Goal: Entertainment & Leisure: Browse casually

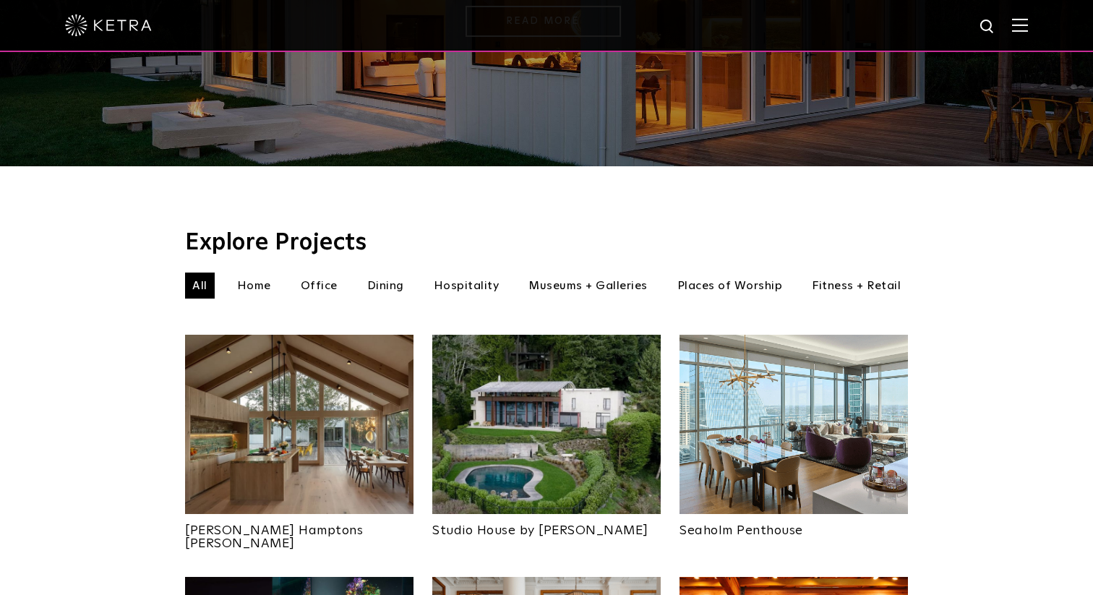
scroll to position [396, 0]
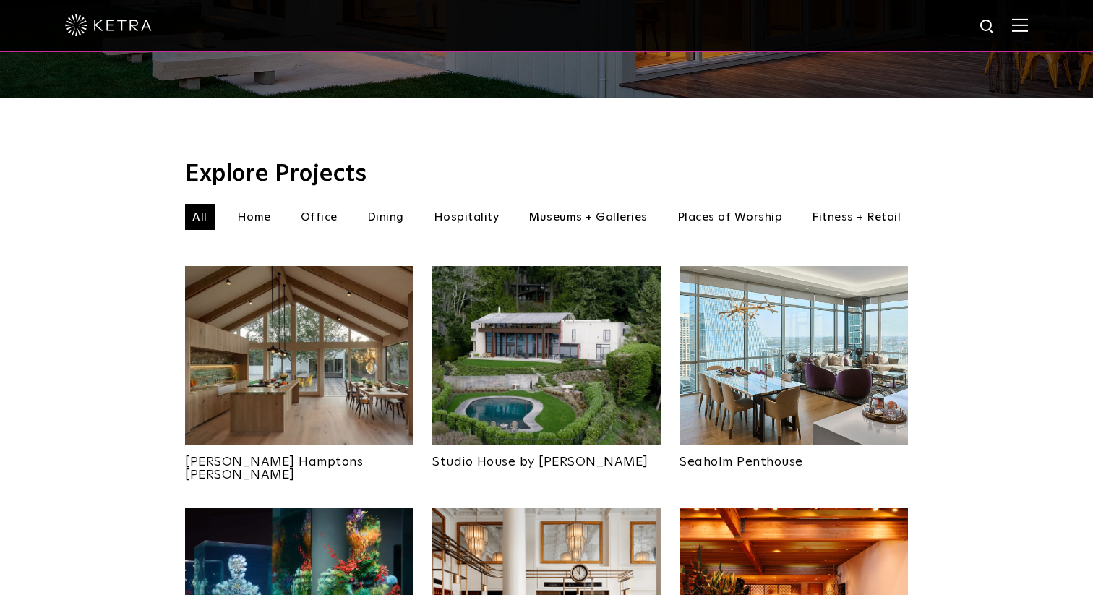
click at [330, 374] on img at bounding box center [299, 355] width 228 height 179
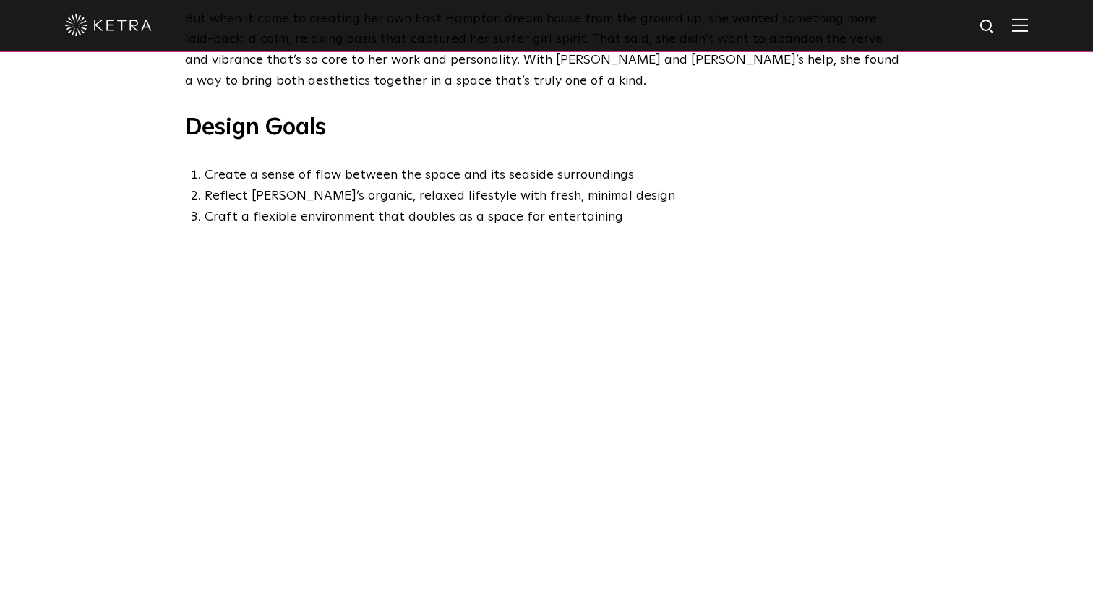
scroll to position [803, 0]
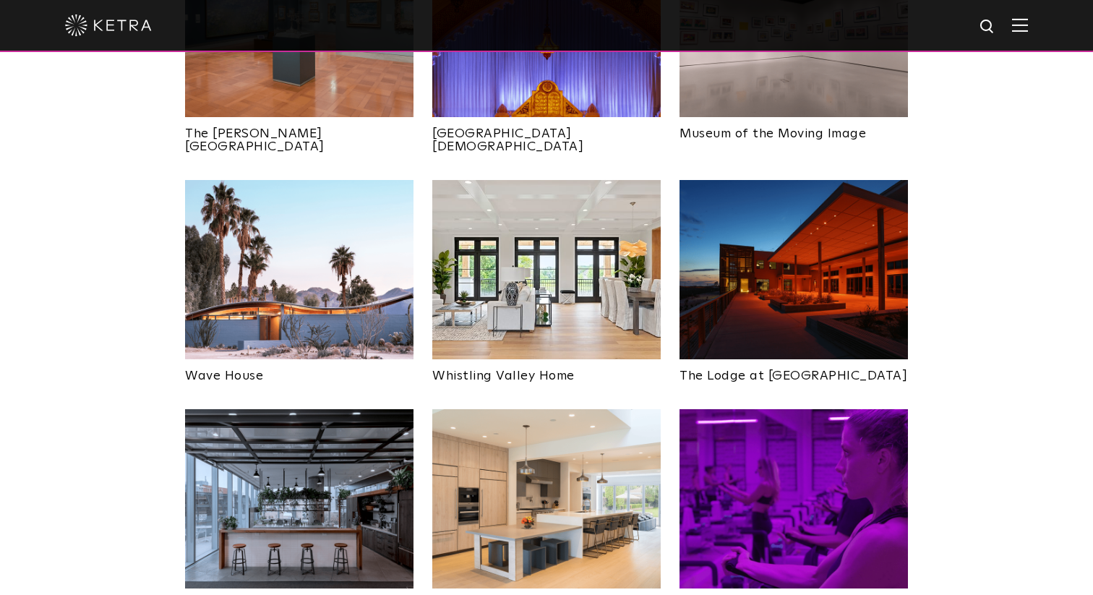
scroll to position [1910, 0]
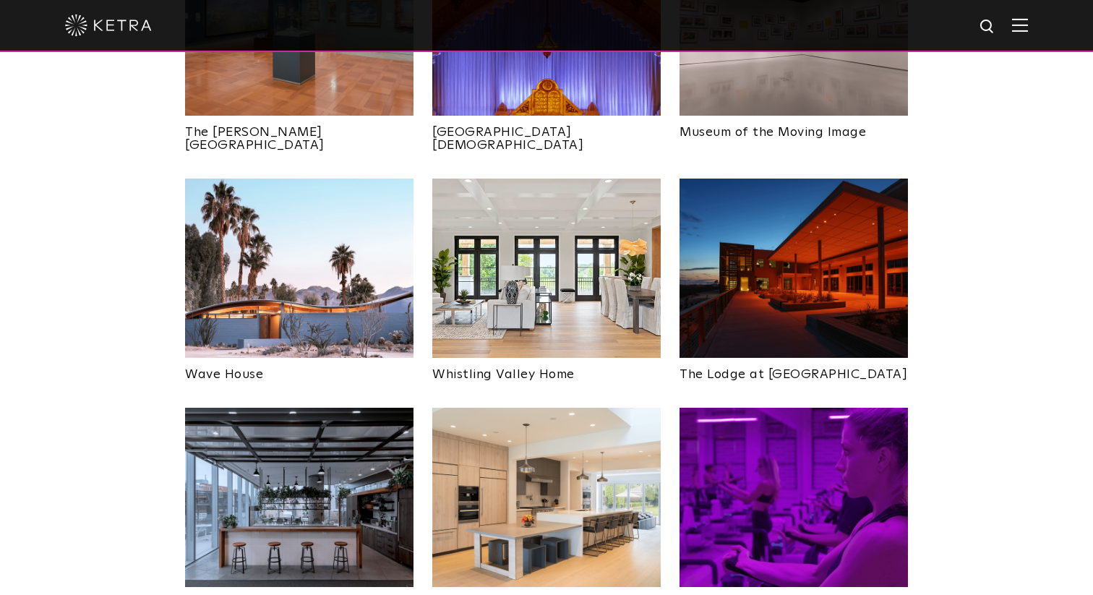
click at [250, 241] on img at bounding box center [299, 268] width 228 height 179
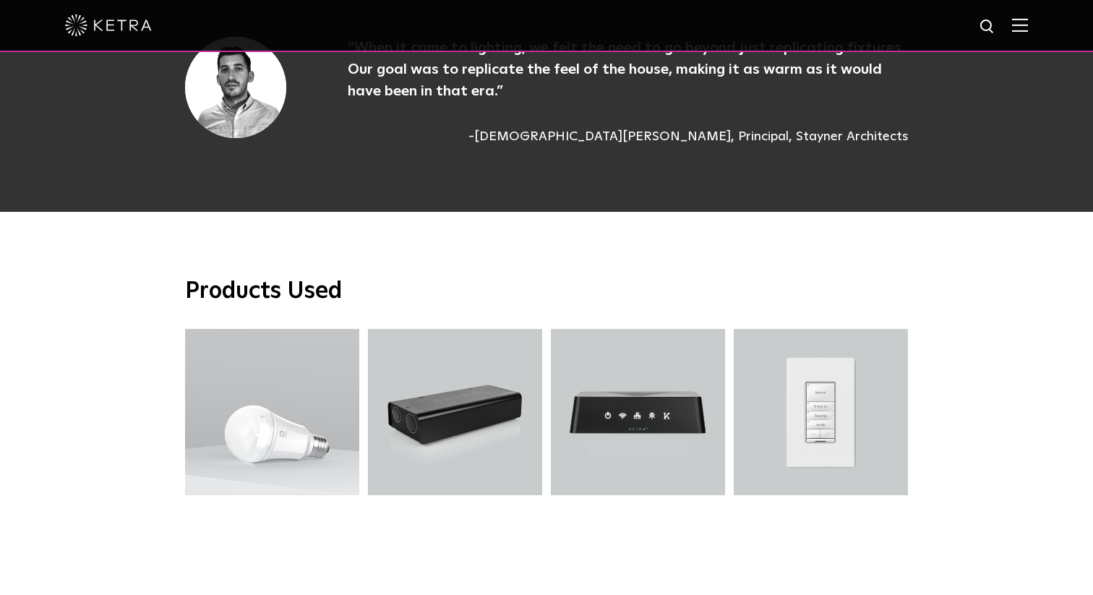
scroll to position [4724, 0]
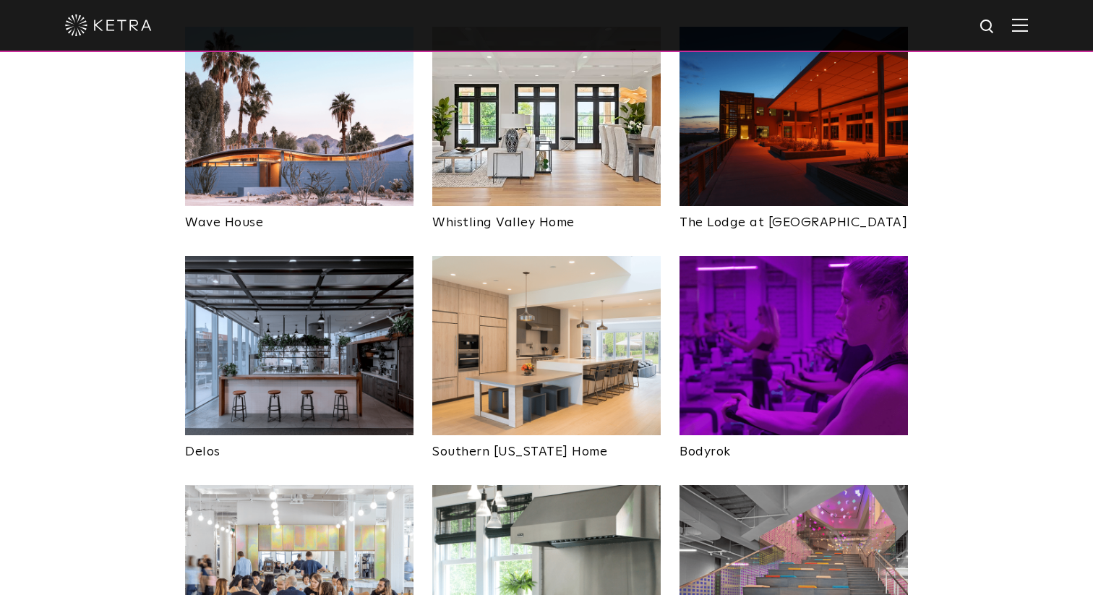
scroll to position [2058, 0]
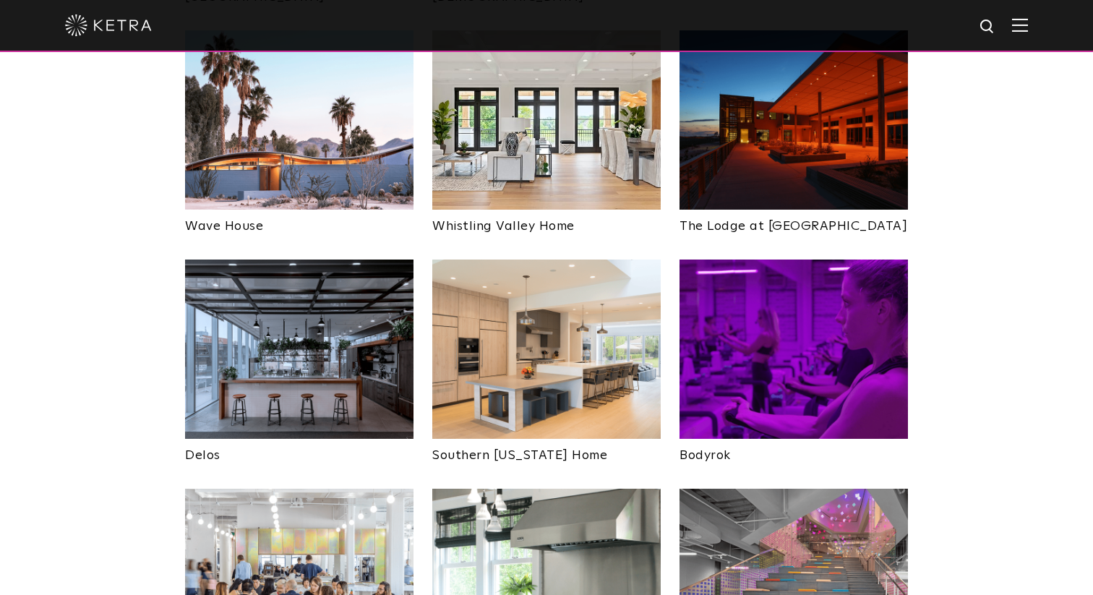
click at [598, 282] on img at bounding box center [546, 348] width 228 height 179
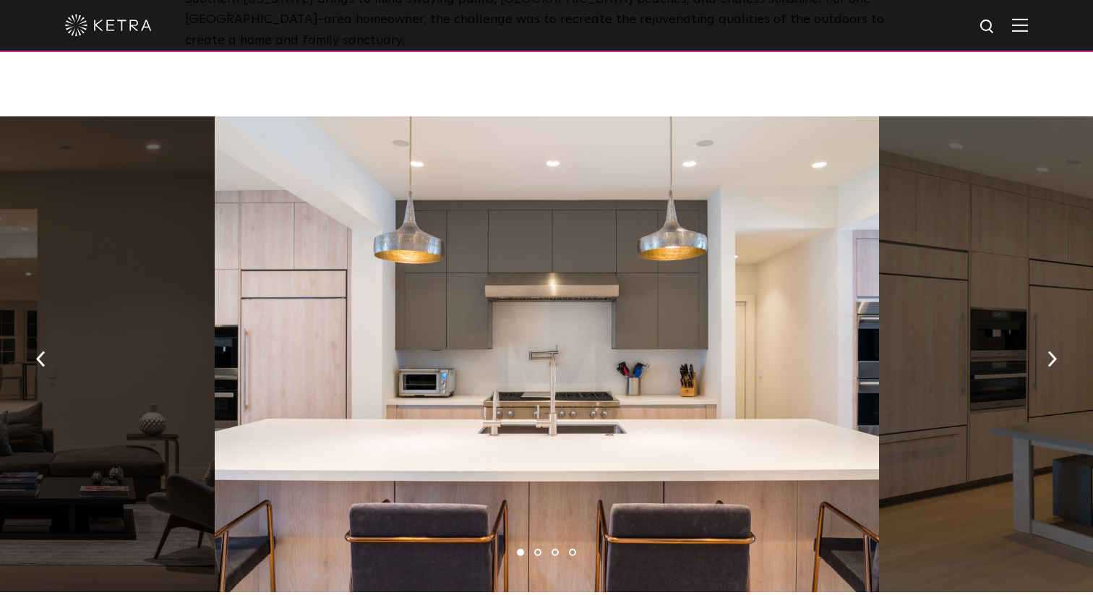
scroll to position [767, 0]
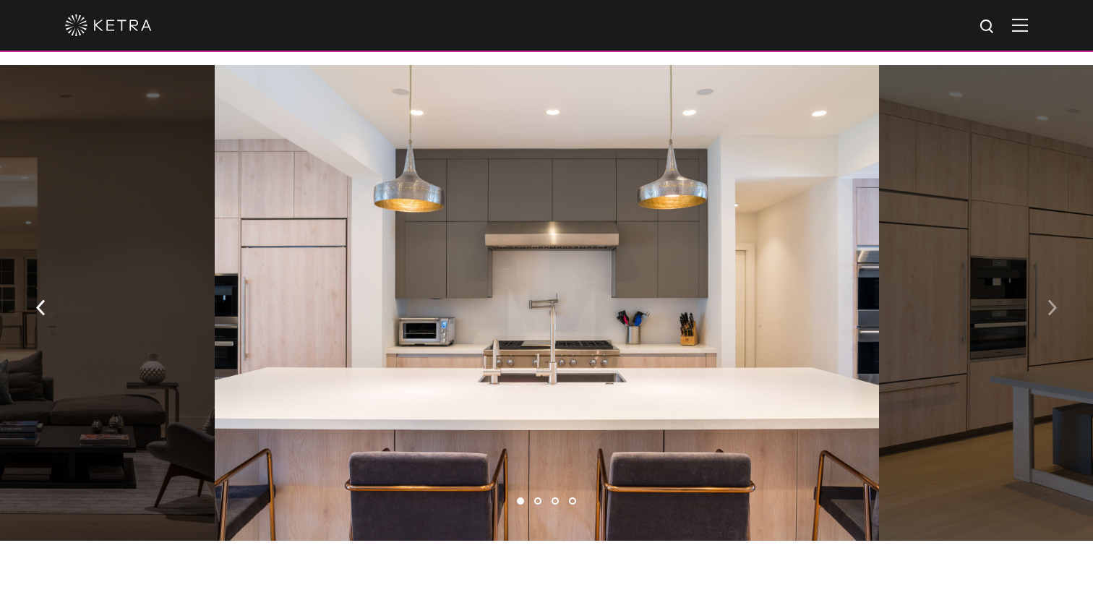
click at [1053, 300] on img "button" at bounding box center [1051, 308] width 9 height 16
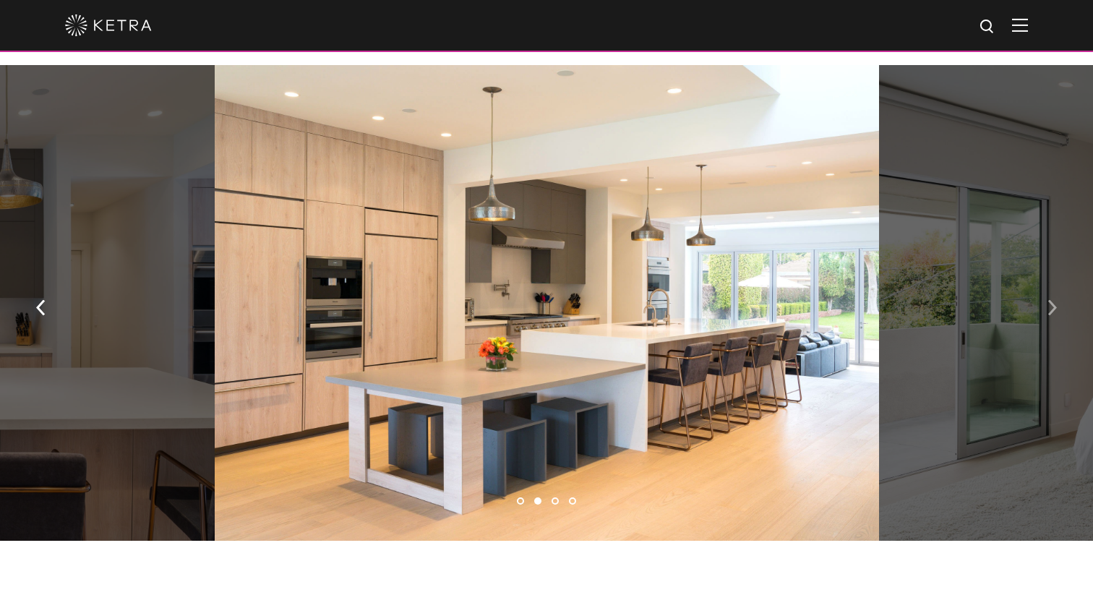
click at [1053, 300] on img "button" at bounding box center [1051, 308] width 9 height 16
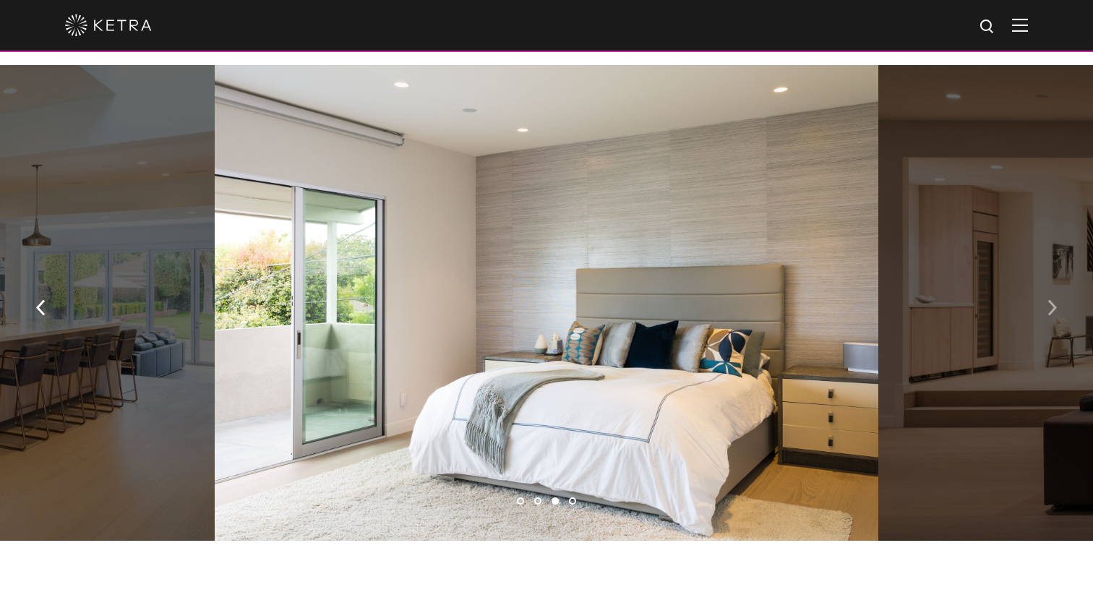
click at [1053, 300] on img "button" at bounding box center [1051, 308] width 9 height 16
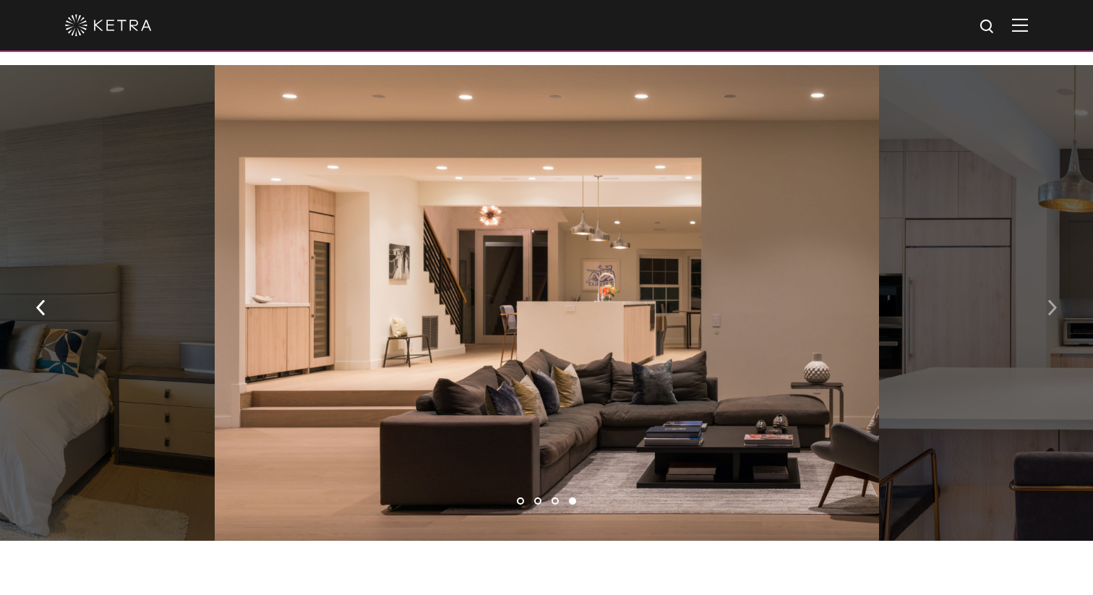
click at [1053, 300] on img "button" at bounding box center [1051, 308] width 9 height 16
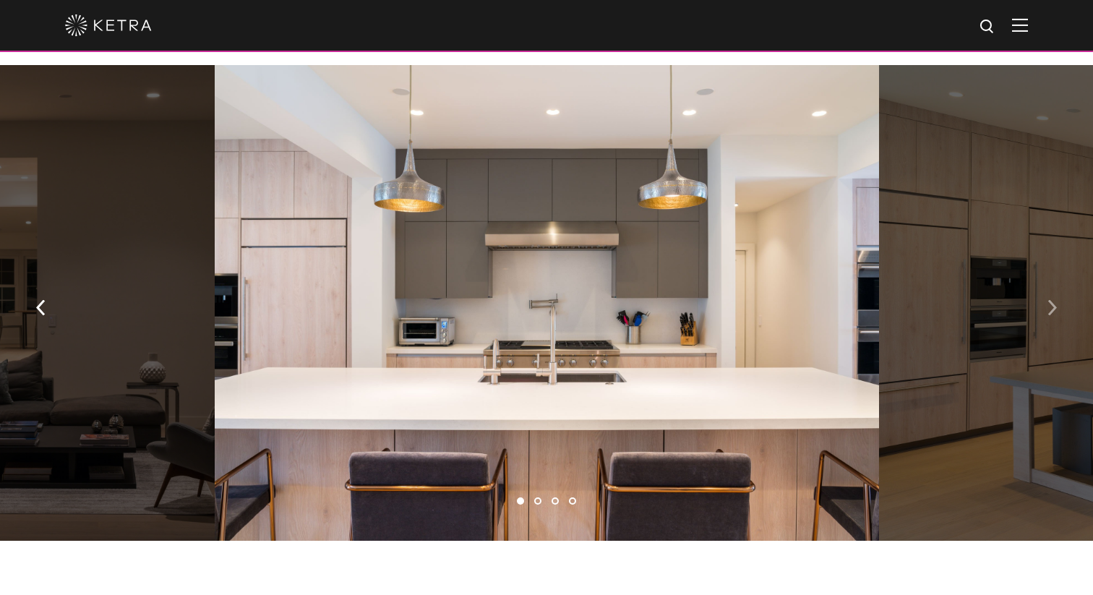
click at [1053, 300] on img "button" at bounding box center [1051, 308] width 9 height 16
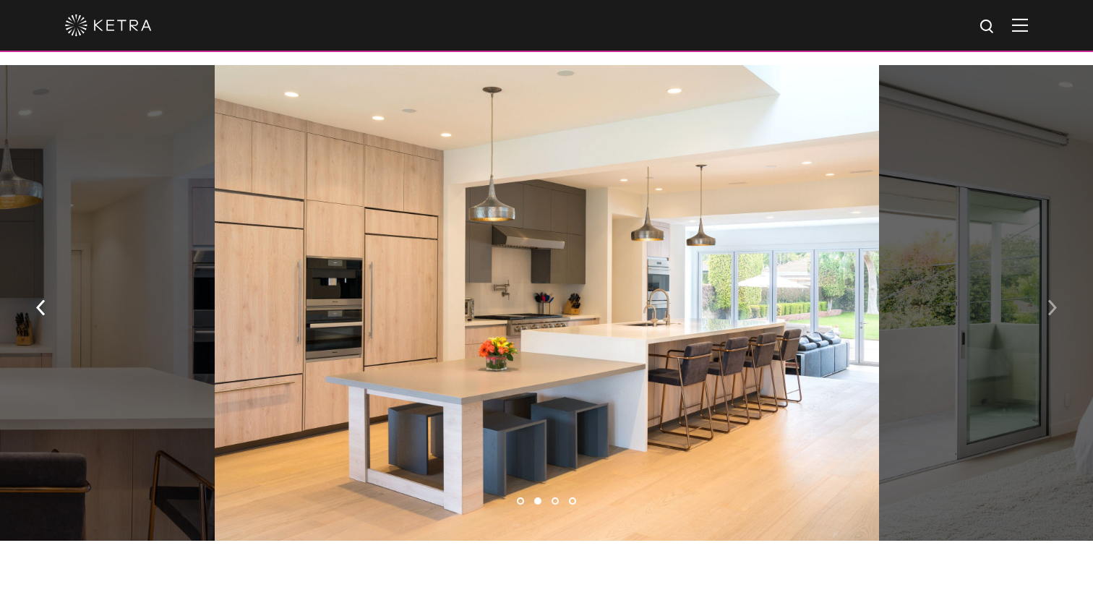
click at [1053, 300] on img "button" at bounding box center [1051, 308] width 9 height 16
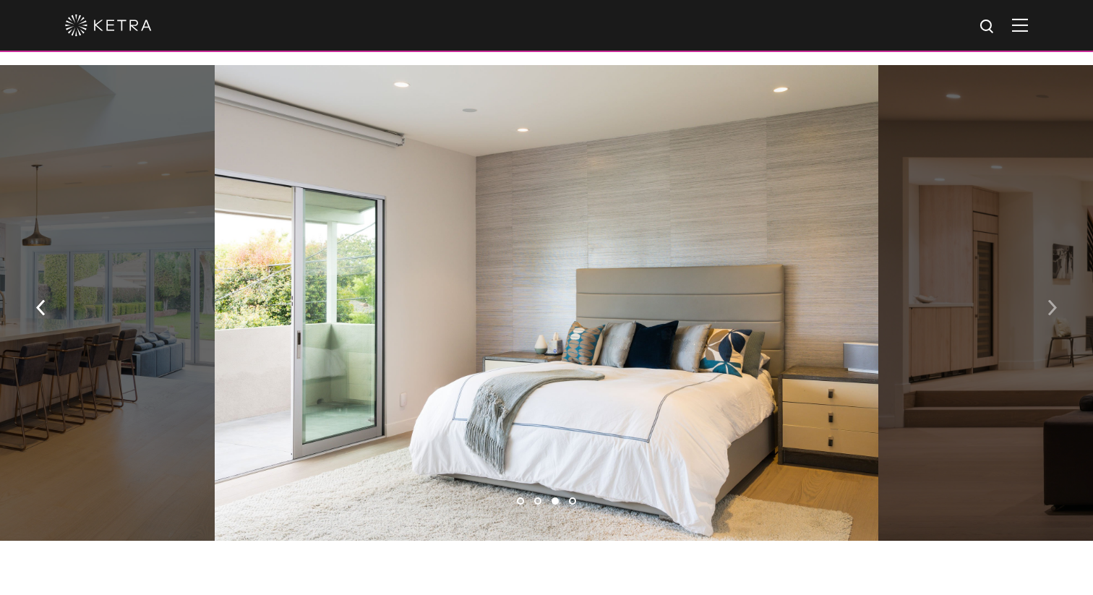
click at [1053, 300] on img "button" at bounding box center [1051, 308] width 9 height 16
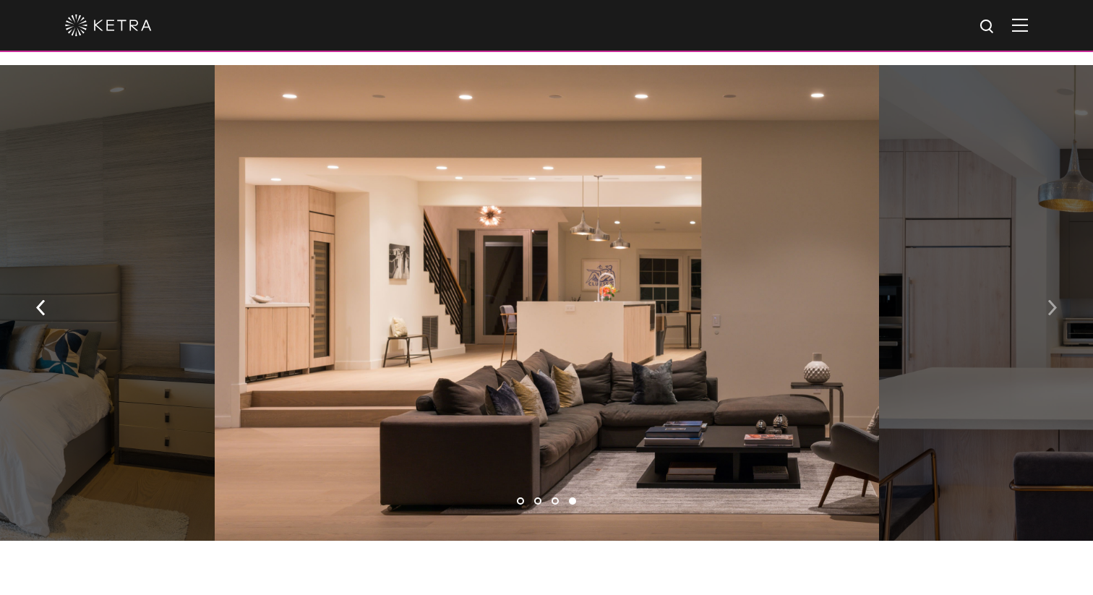
click at [1053, 300] on img "button" at bounding box center [1051, 308] width 9 height 16
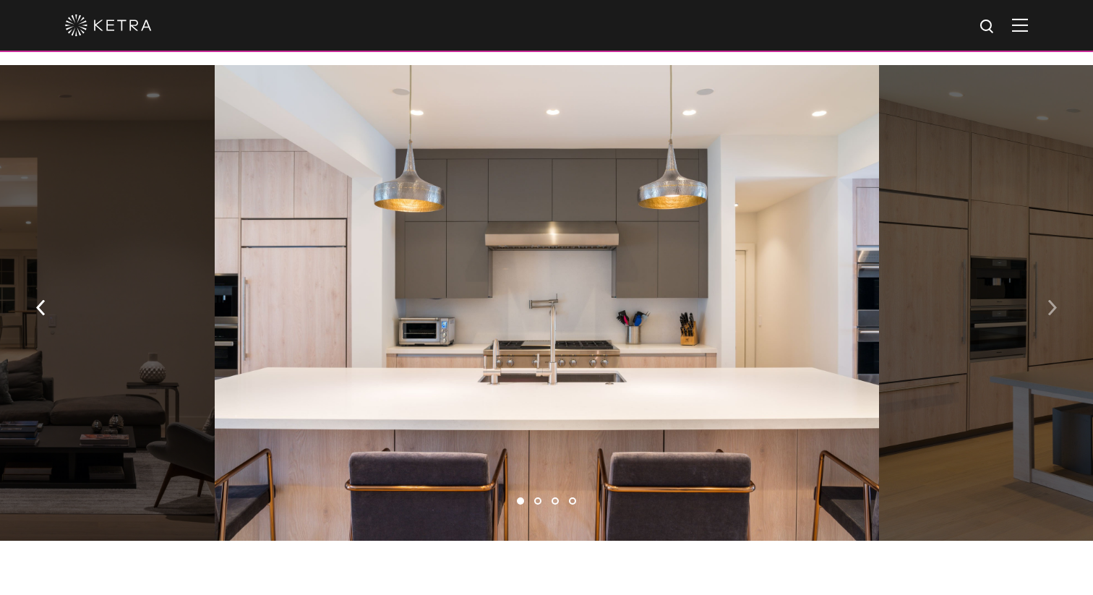
click at [1053, 300] on img "button" at bounding box center [1051, 308] width 9 height 16
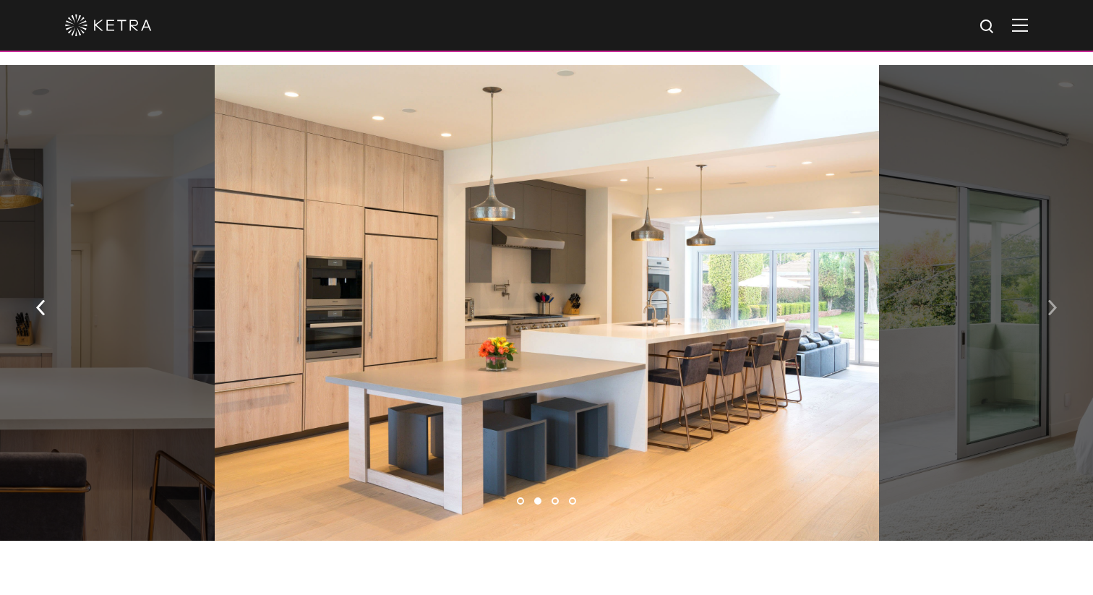
click at [1053, 300] on img "button" at bounding box center [1051, 308] width 9 height 16
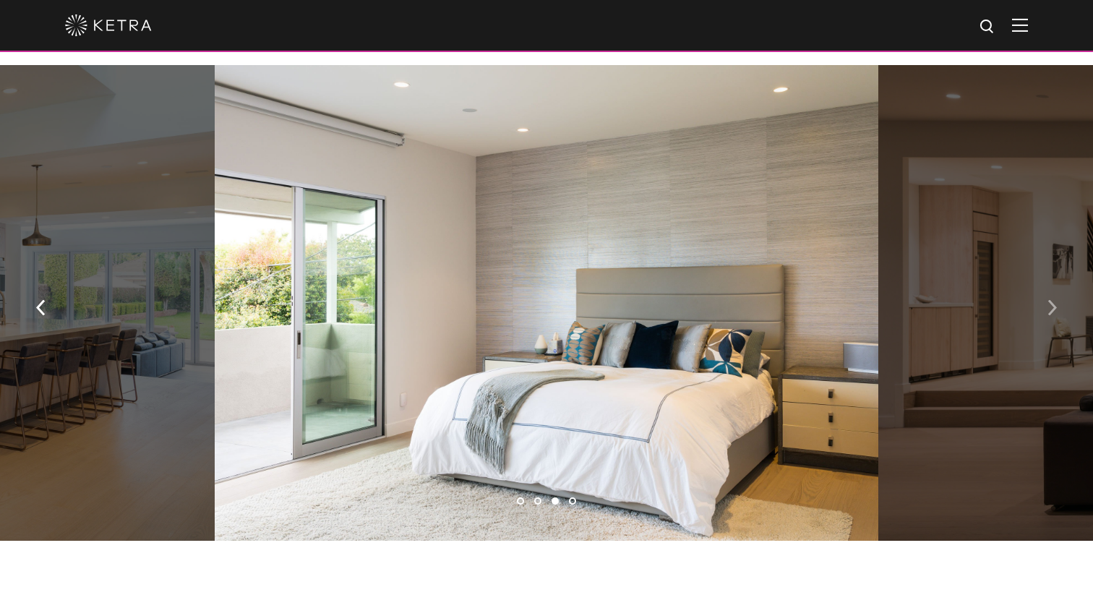
click at [1053, 300] on img "button" at bounding box center [1051, 308] width 9 height 16
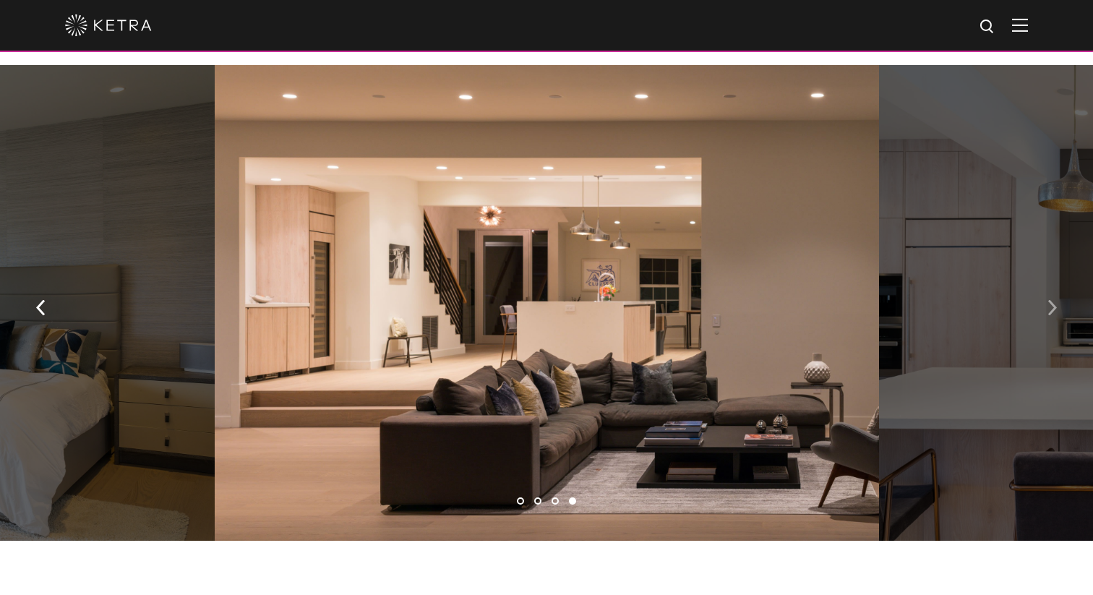
click at [1053, 300] on img "button" at bounding box center [1051, 308] width 9 height 16
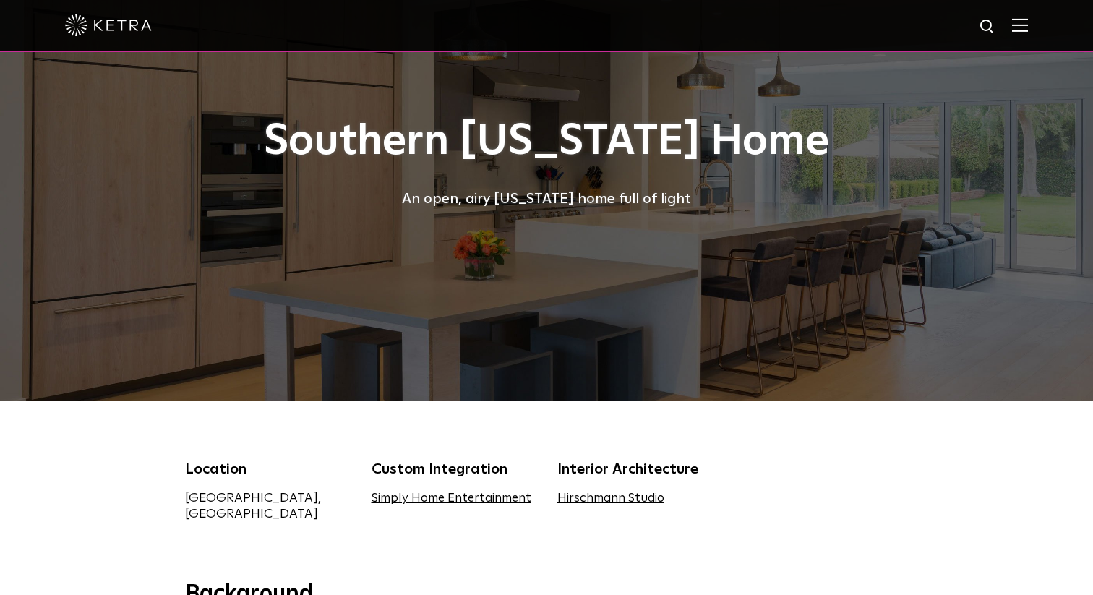
scroll to position [0, 0]
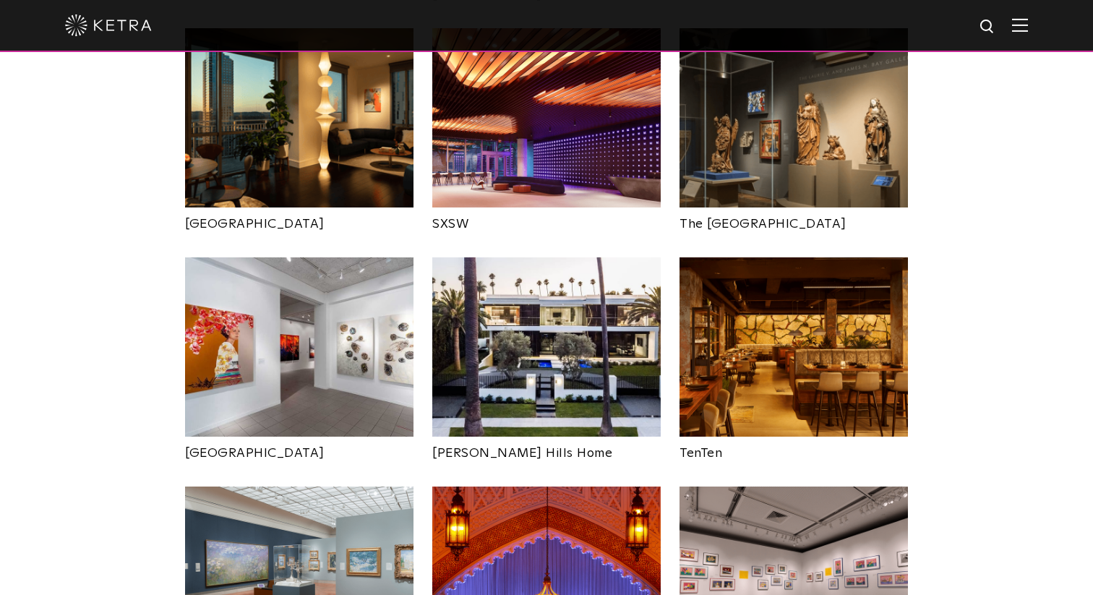
scroll to position [1357, 0]
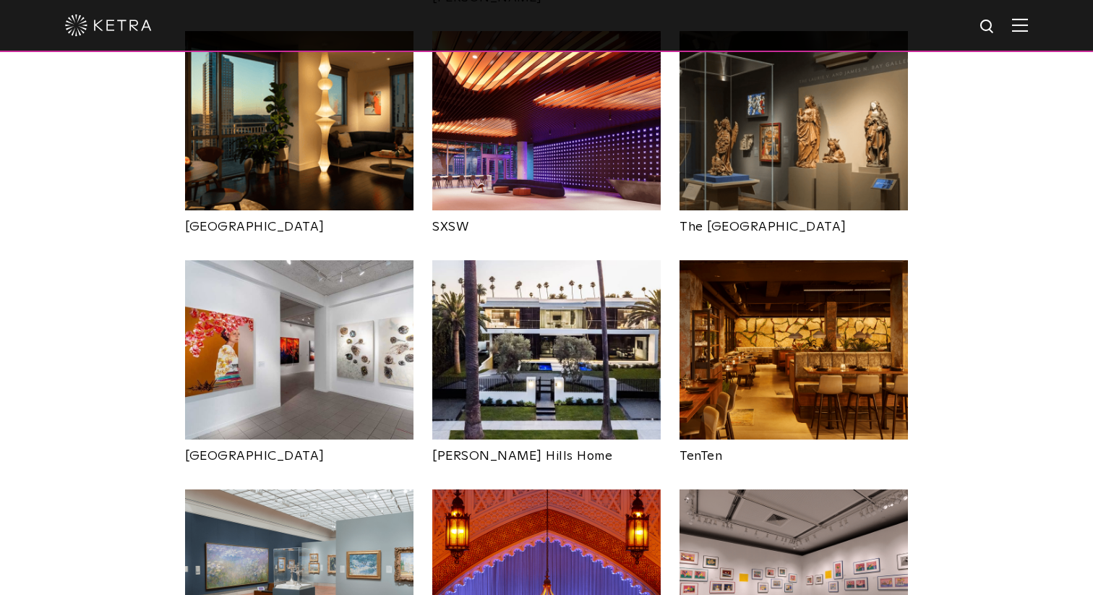
click at [533, 353] on img at bounding box center [546, 349] width 228 height 179
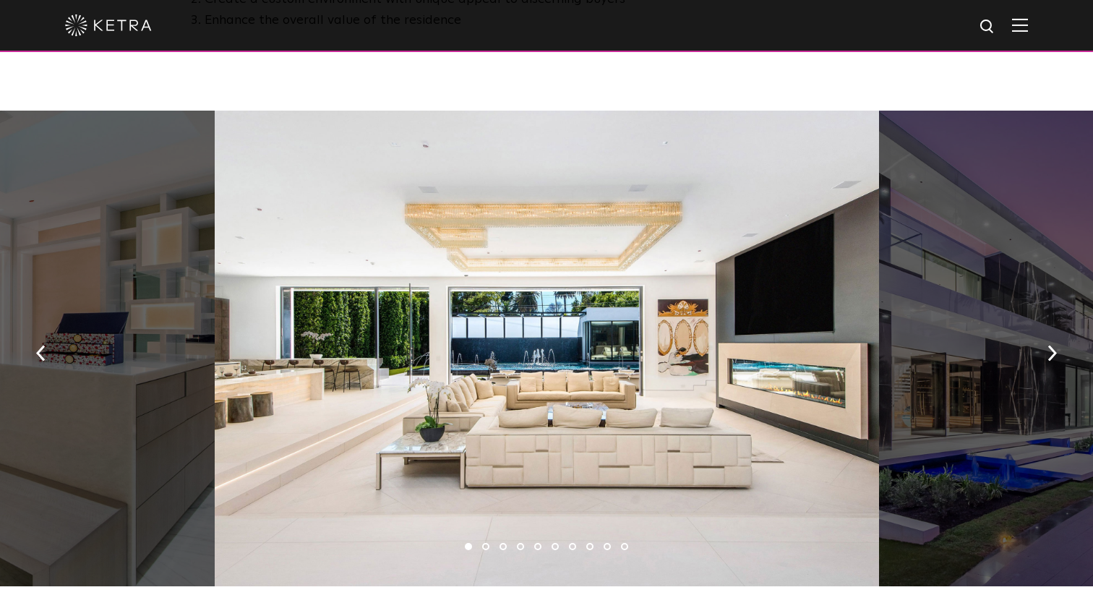
scroll to position [936, 0]
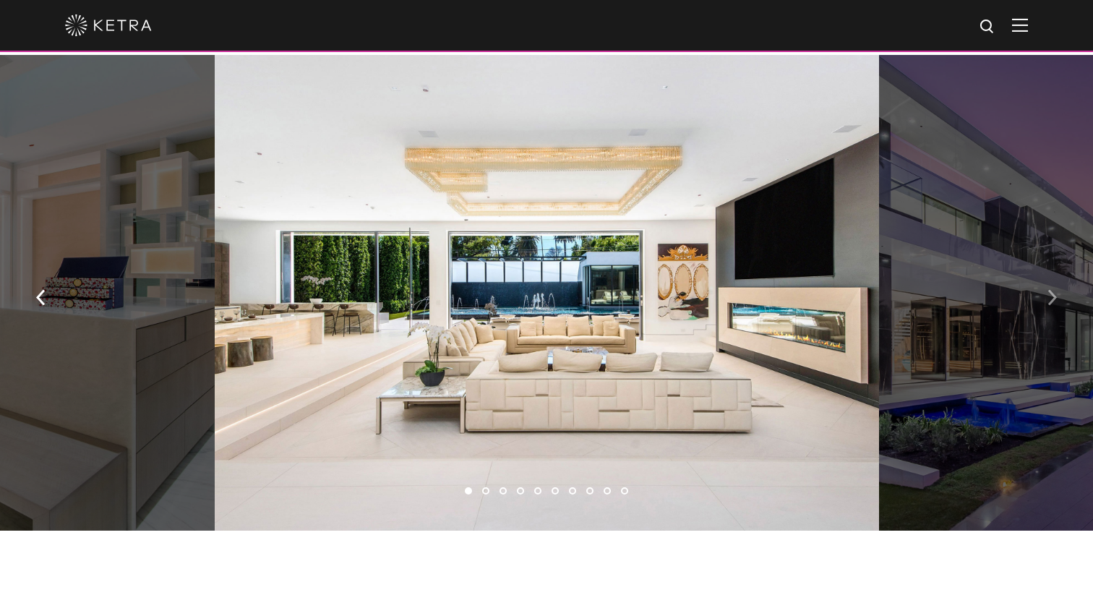
click at [1046, 297] on button "button" at bounding box center [1051, 296] width 31 height 50
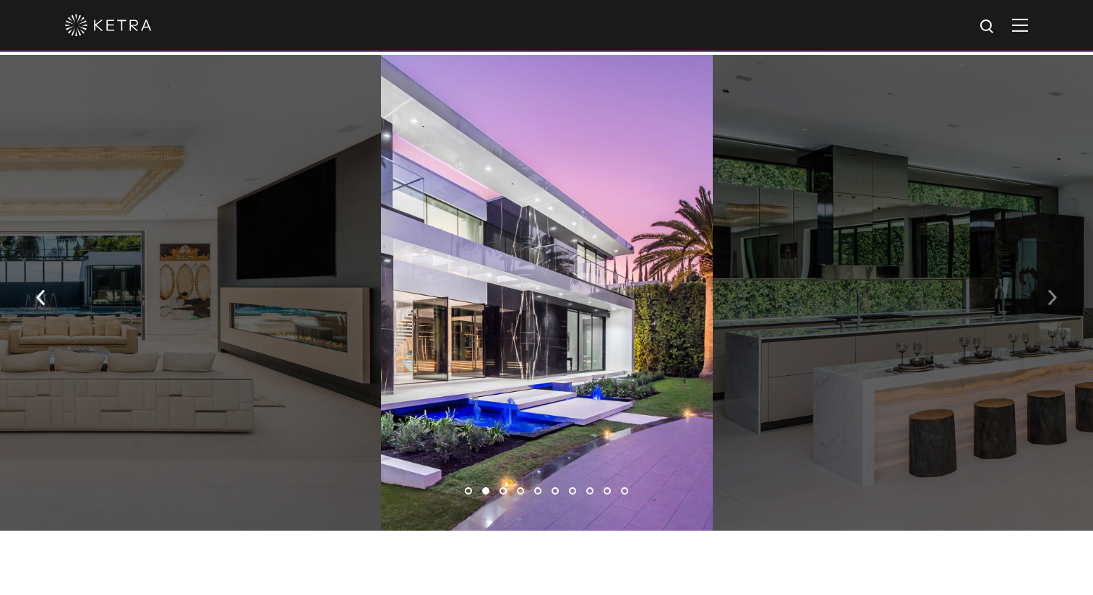
click at [1046, 297] on button "button" at bounding box center [1051, 296] width 31 height 50
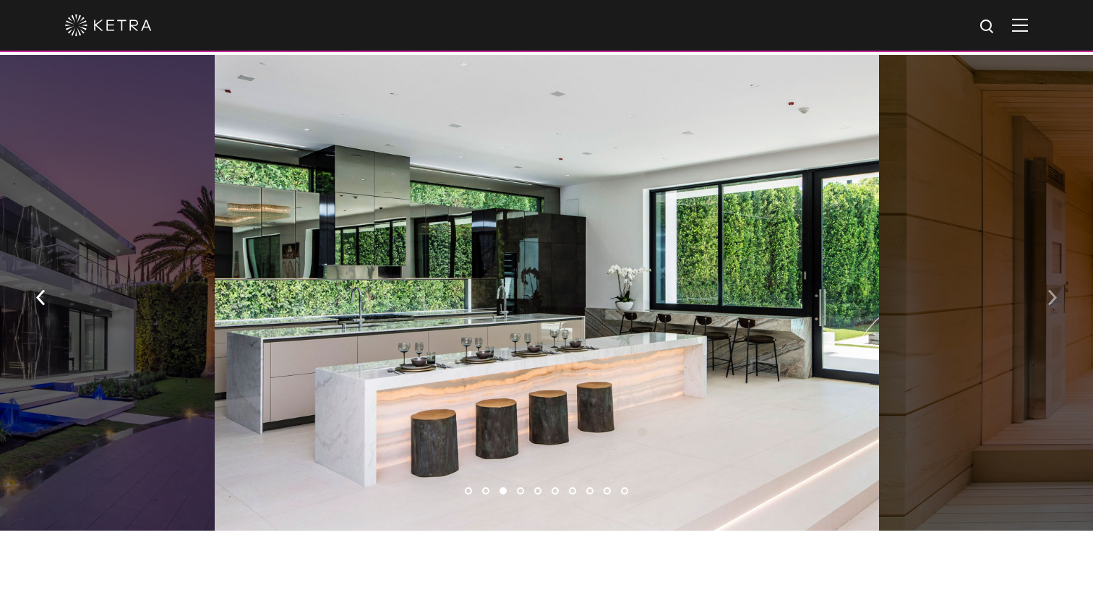
click at [1046, 297] on button "button" at bounding box center [1051, 296] width 31 height 50
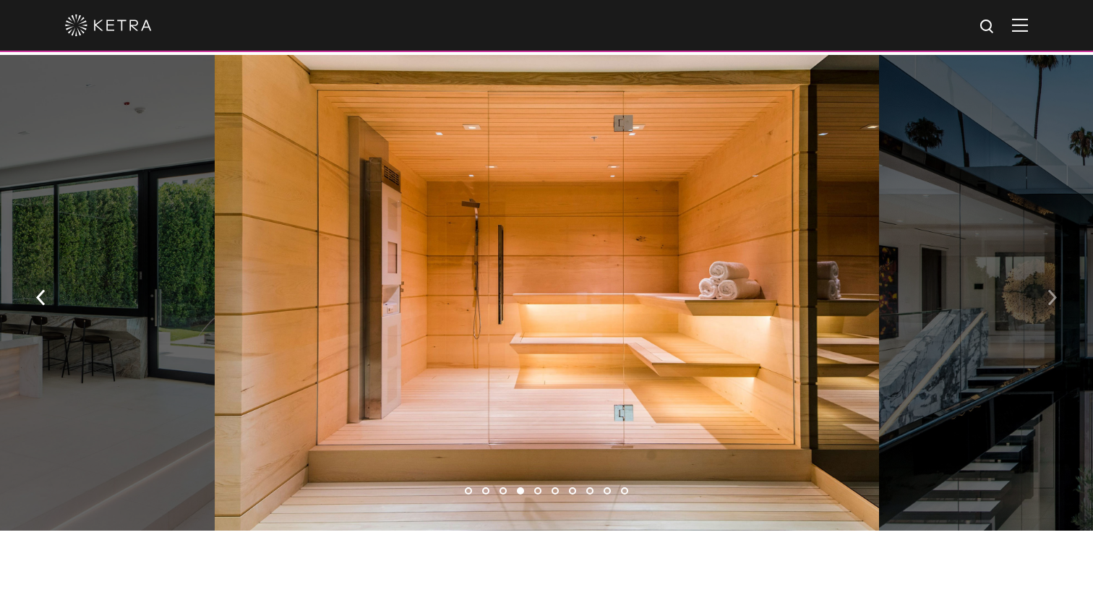
click at [1046, 297] on button "button" at bounding box center [1051, 296] width 31 height 50
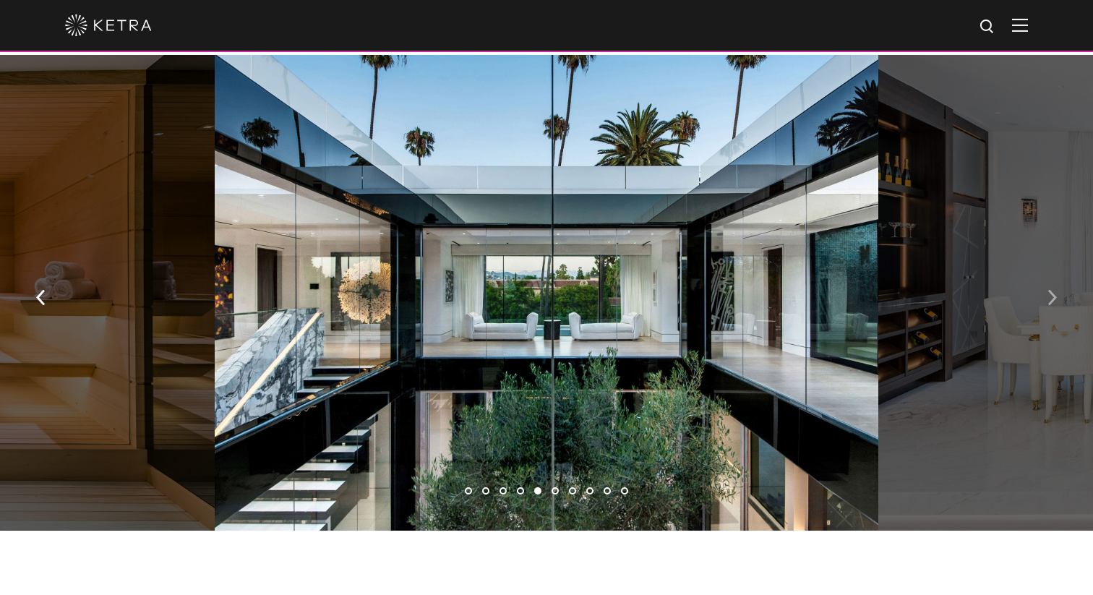
click at [1046, 297] on button "button" at bounding box center [1051, 296] width 31 height 50
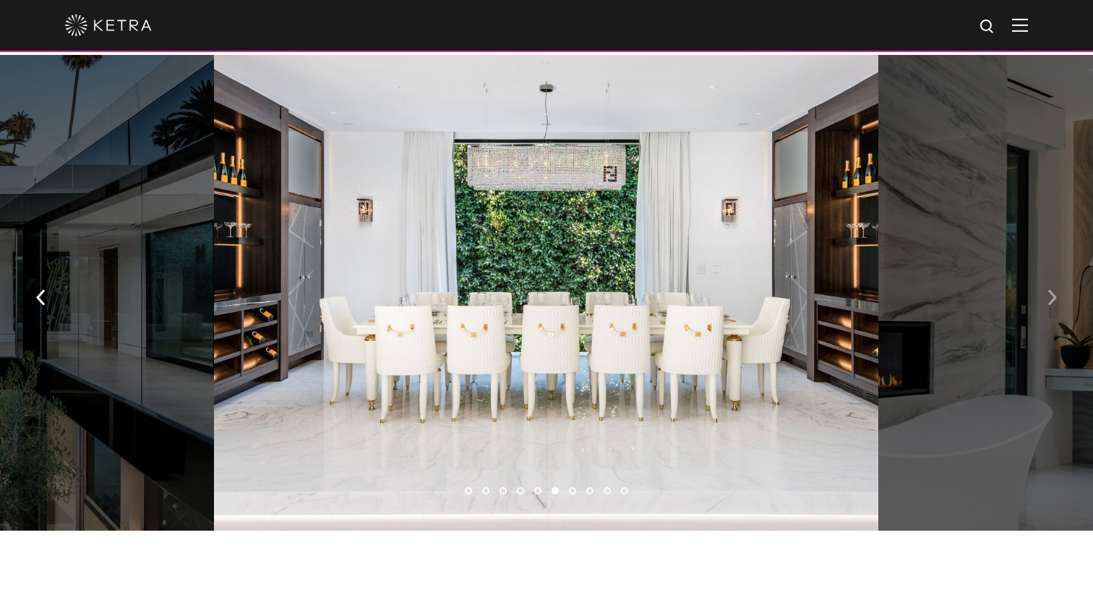
click at [1046, 297] on button "button" at bounding box center [1051, 296] width 31 height 50
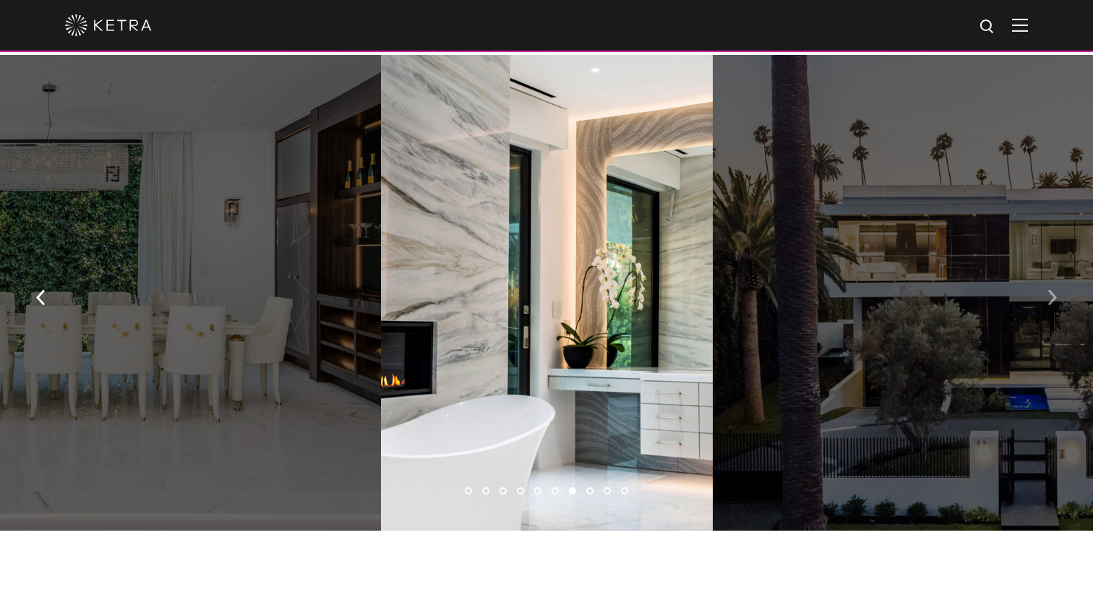
click at [1046, 297] on button "button" at bounding box center [1051, 296] width 31 height 50
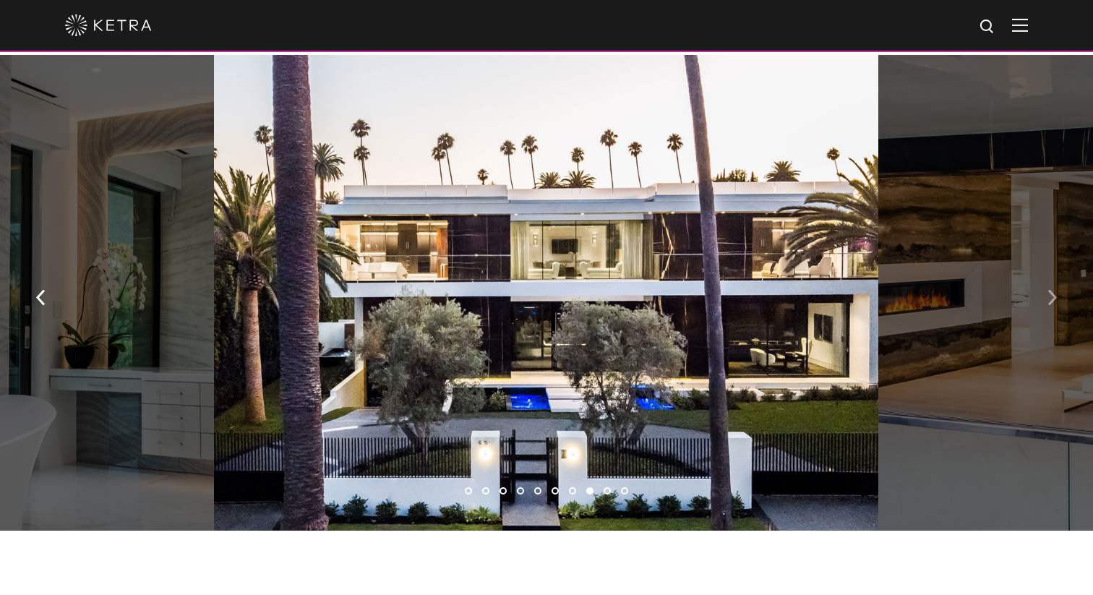
click at [1046, 297] on button "button" at bounding box center [1051, 296] width 31 height 50
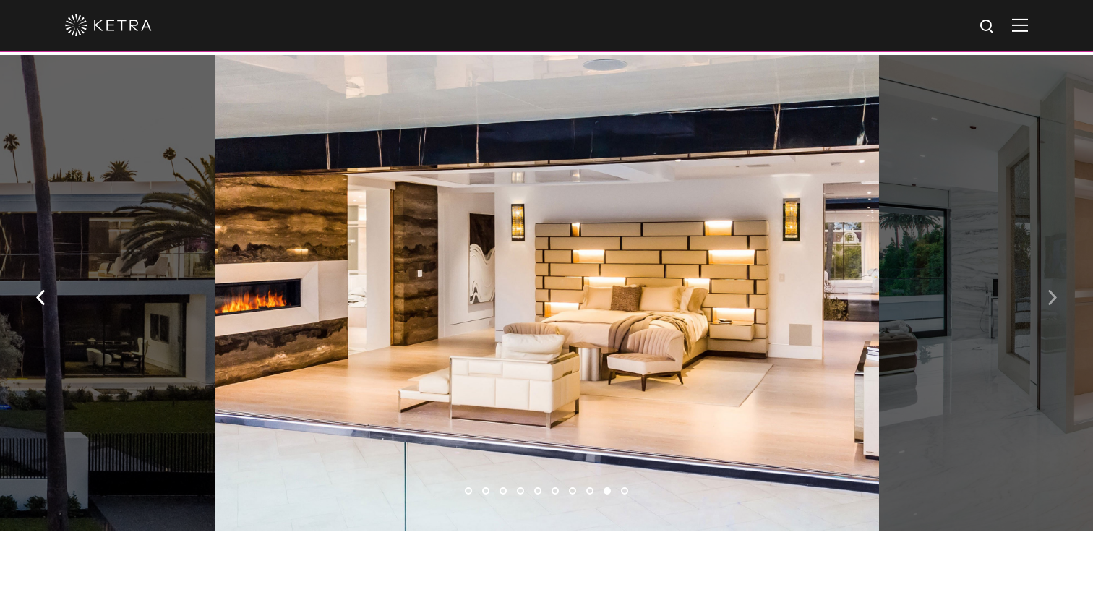
click at [1046, 297] on button "button" at bounding box center [1051, 296] width 31 height 50
